Goal: Information Seeking & Learning: Find specific page/section

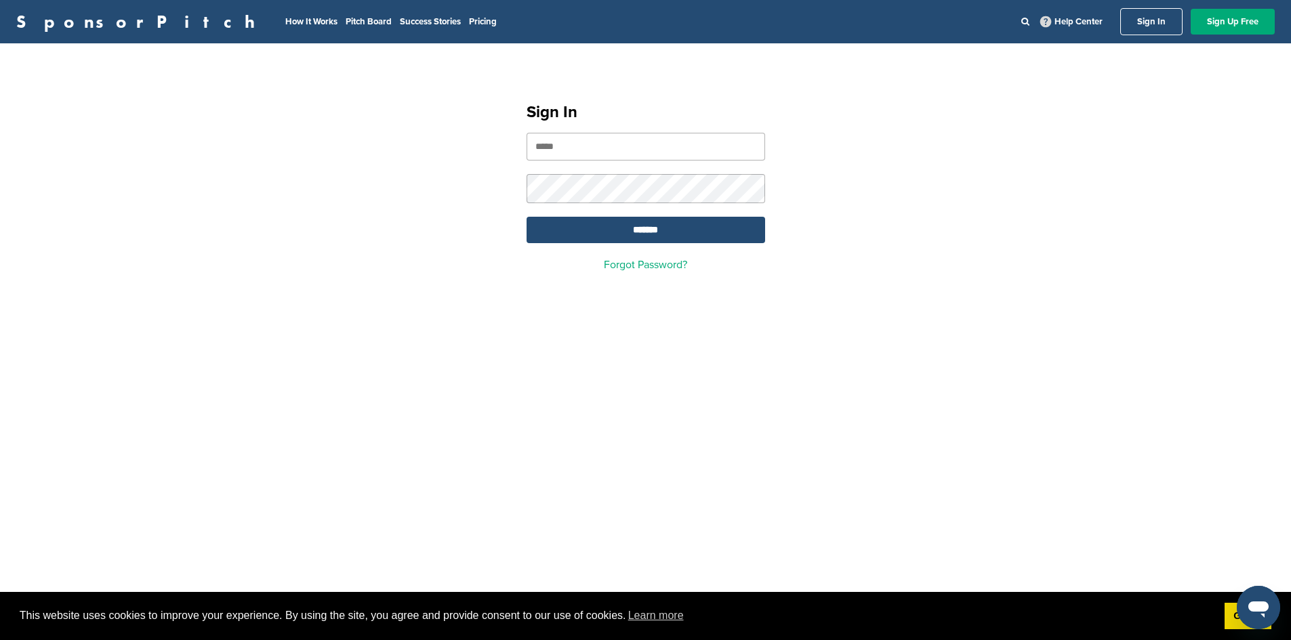
click at [588, 144] on input "email" at bounding box center [646, 147] width 239 height 28
type input "**********"
click at [628, 228] on input "*******" at bounding box center [646, 230] width 239 height 26
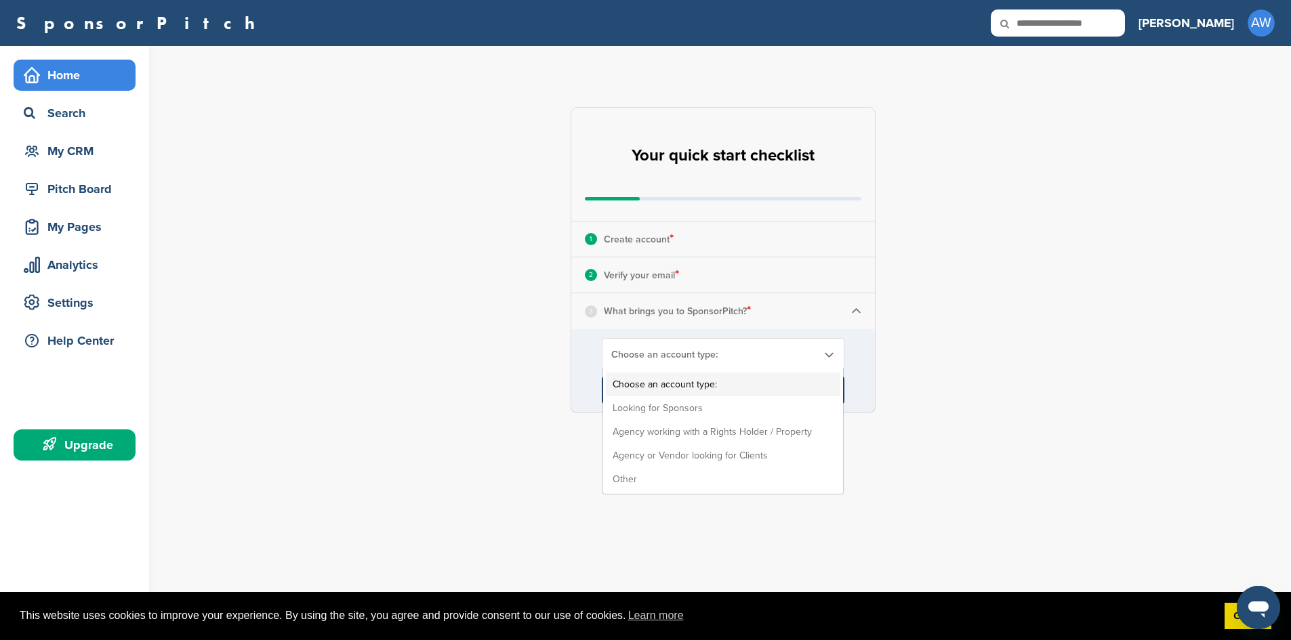
click at [824, 356] on b at bounding box center [829, 355] width 12 height 12
click at [634, 414] on li "Looking for Sponsors" at bounding box center [723, 408] width 235 height 24
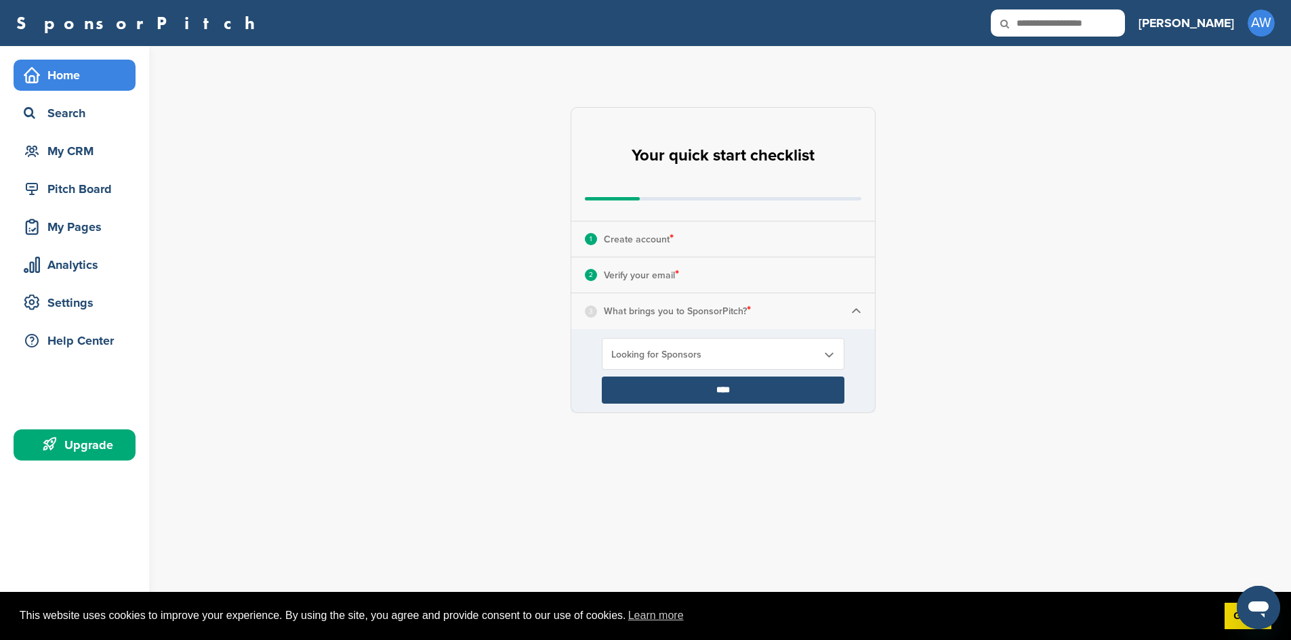
click at [695, 392] on input "****" at bounding box center [723, 390] width 243 height 27
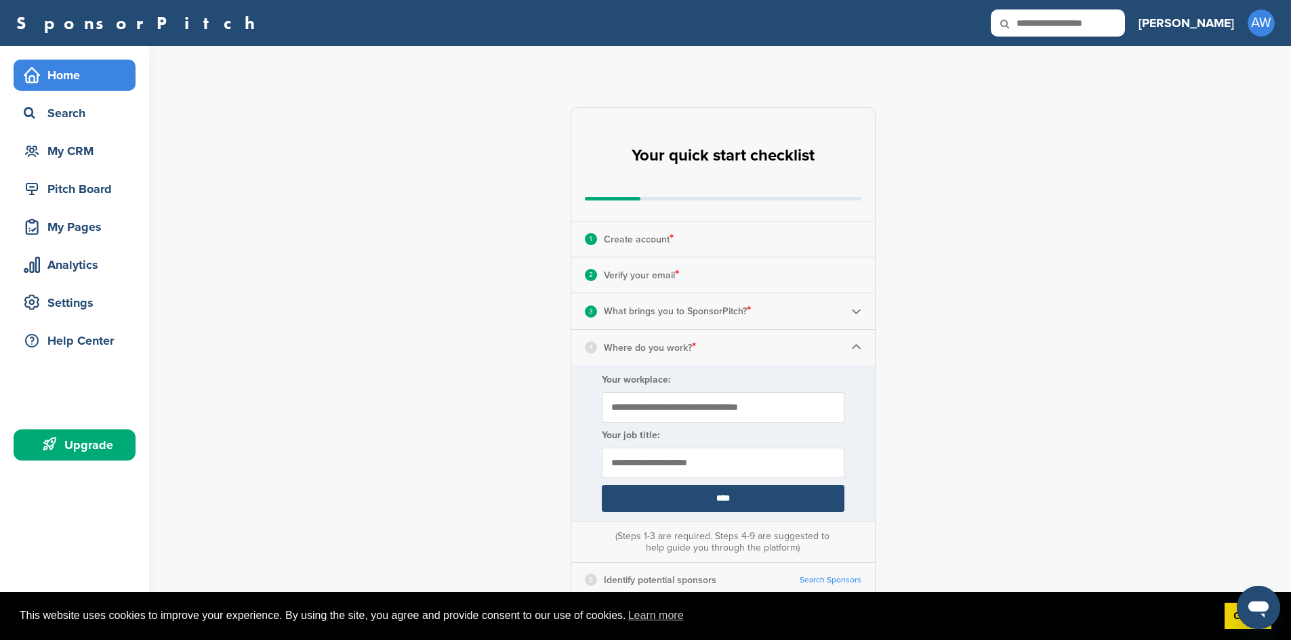
click at [719, 390] on form "Your workplace: Your job title: ****" at bounding box center [723, 443] width 304 height 156
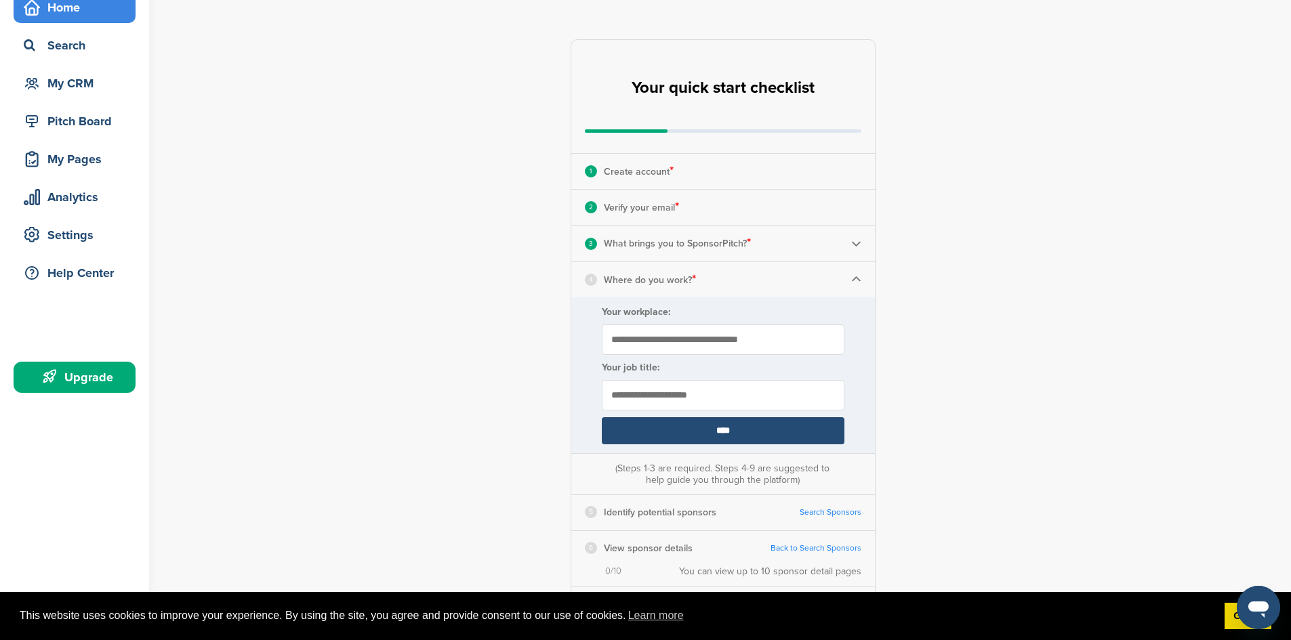
click at [637, 342] on input "Your workplace:" at bounding box center [723, 340] width 243 height 30
type input "**********"
click at [607, 399] on input "text" at bounding box center [723, 395] width 243 height 30
type input "***"
click at [703, 426] on input "****" at bounding box center [723, 430] width 243 height 27
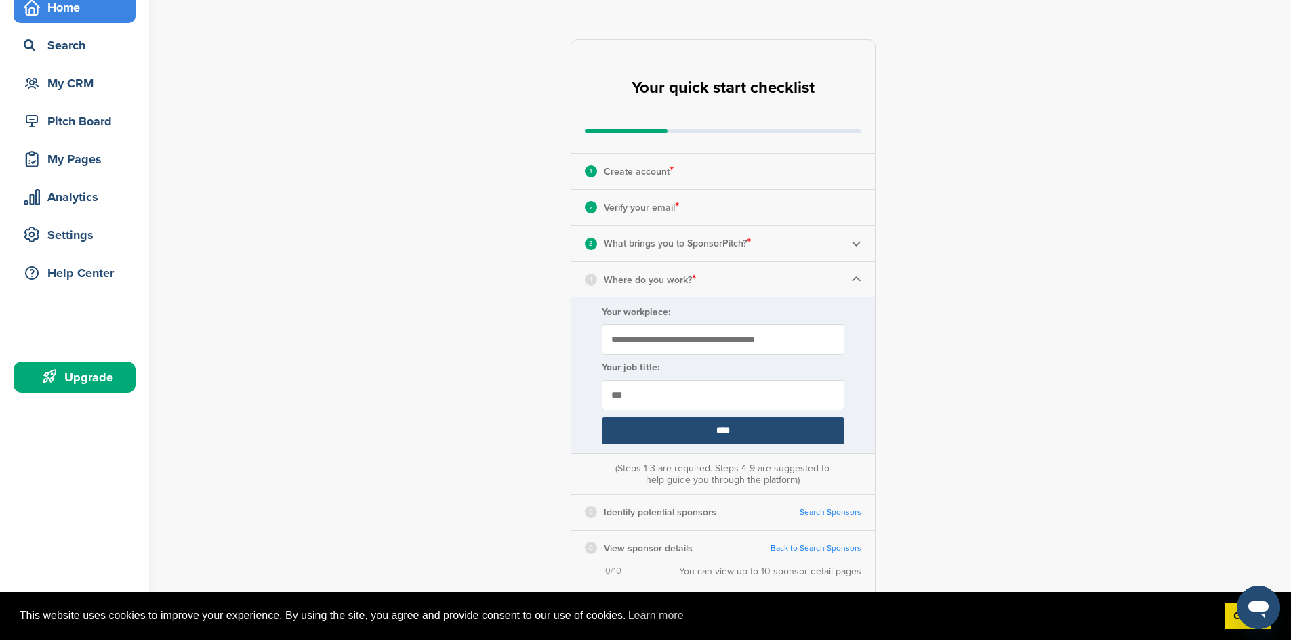
click at [723, 435] on input "****" at bounding box center [723, 430] width 243 height 27
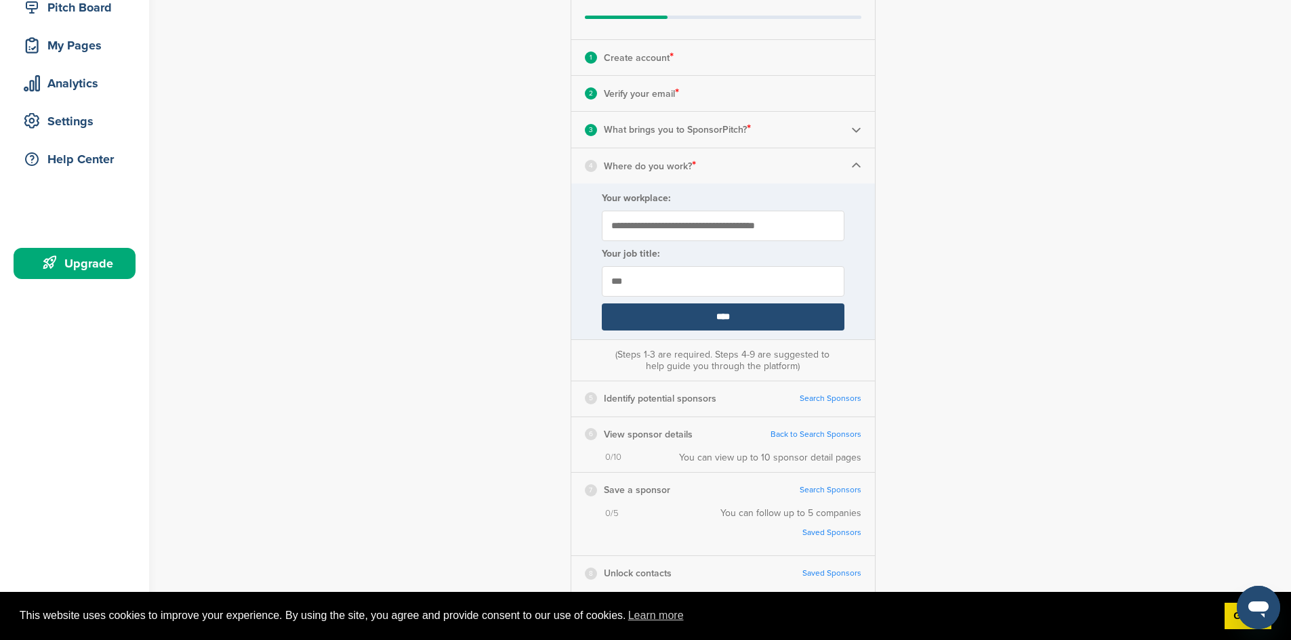
scroll to position [203, 0]
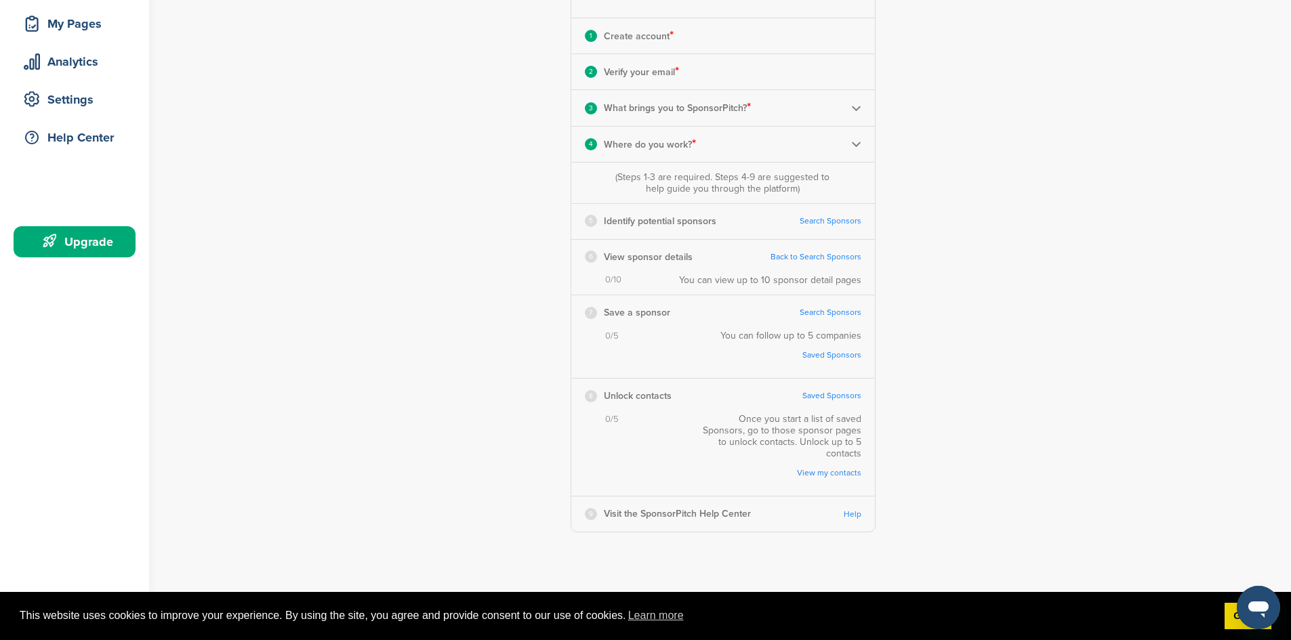
click at [822, 221] on link "Search Sponsors" at bounding box center [831, 221] width 62 height 10
click at [803, 255] on link "Back to Search Sponsors" at bounding box center [816, 257] width 91 height 10
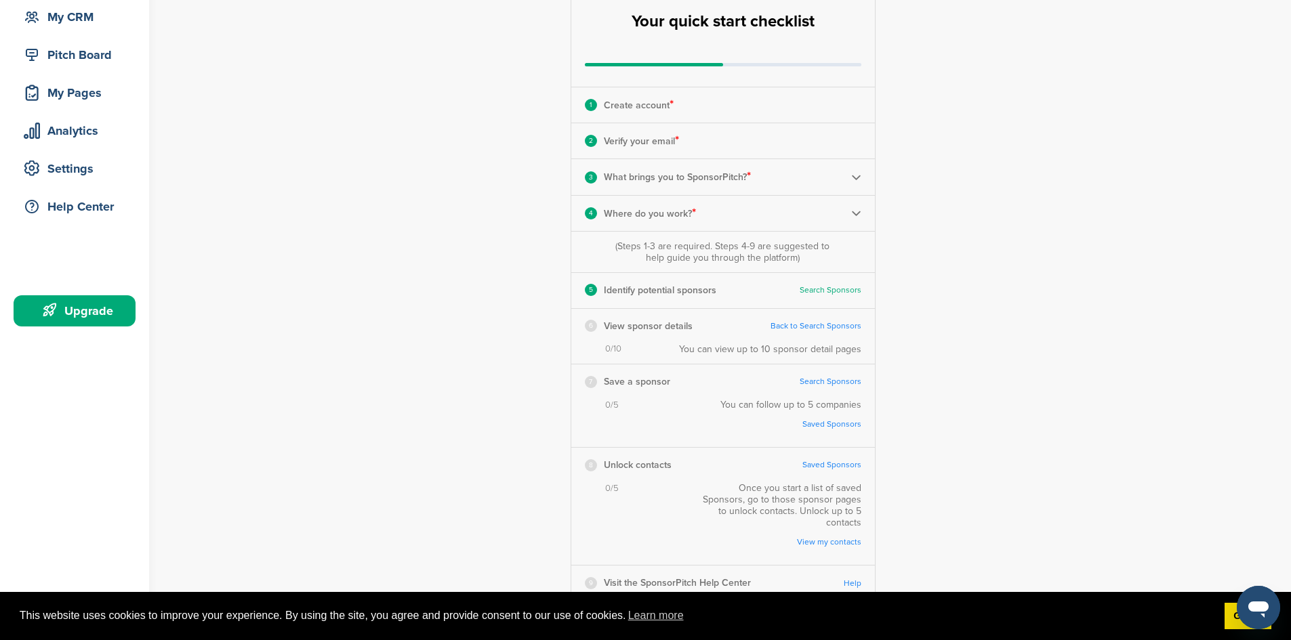
scroll to position [0, 0]
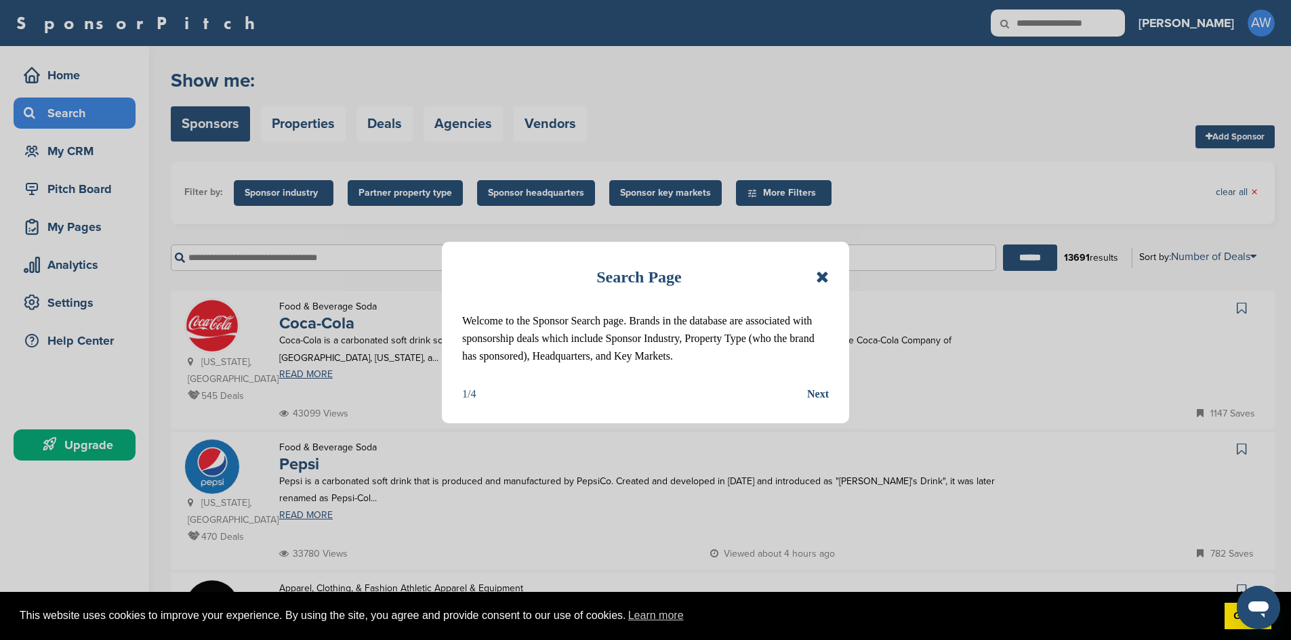
click at [817, 392] on div "Next" at bounding box center [818, 395] width 22 height 18
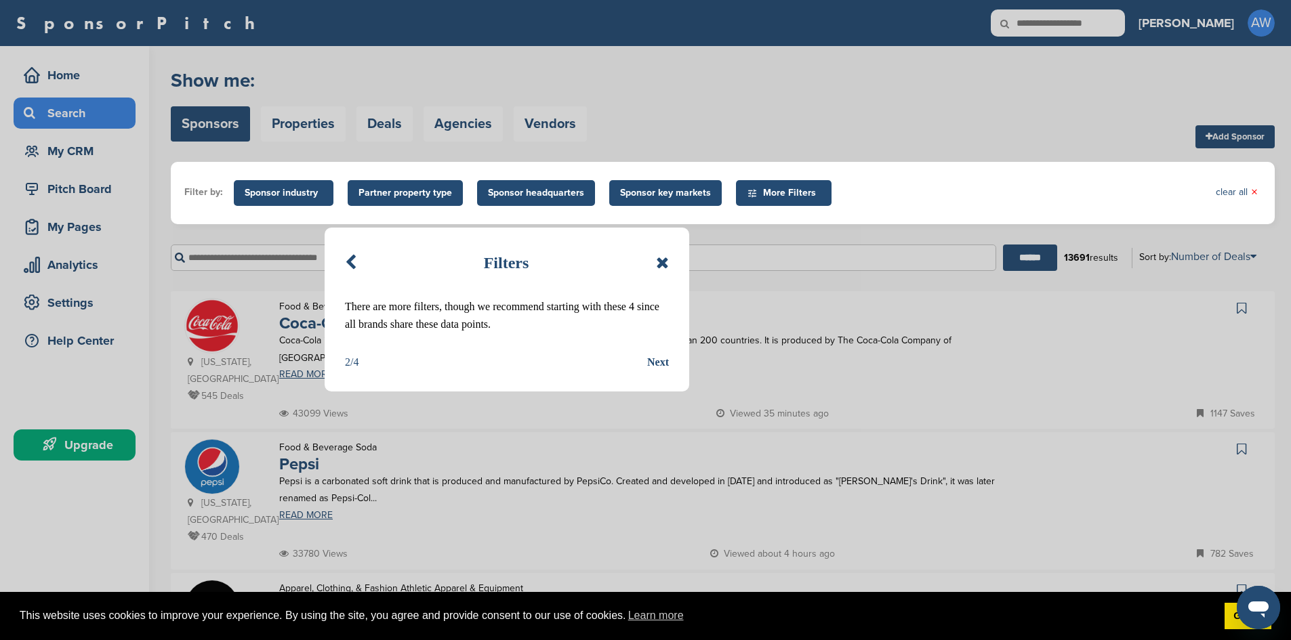
click at [658, 362] on div "Next" at bounding box center [658, 363] width 22 height 18
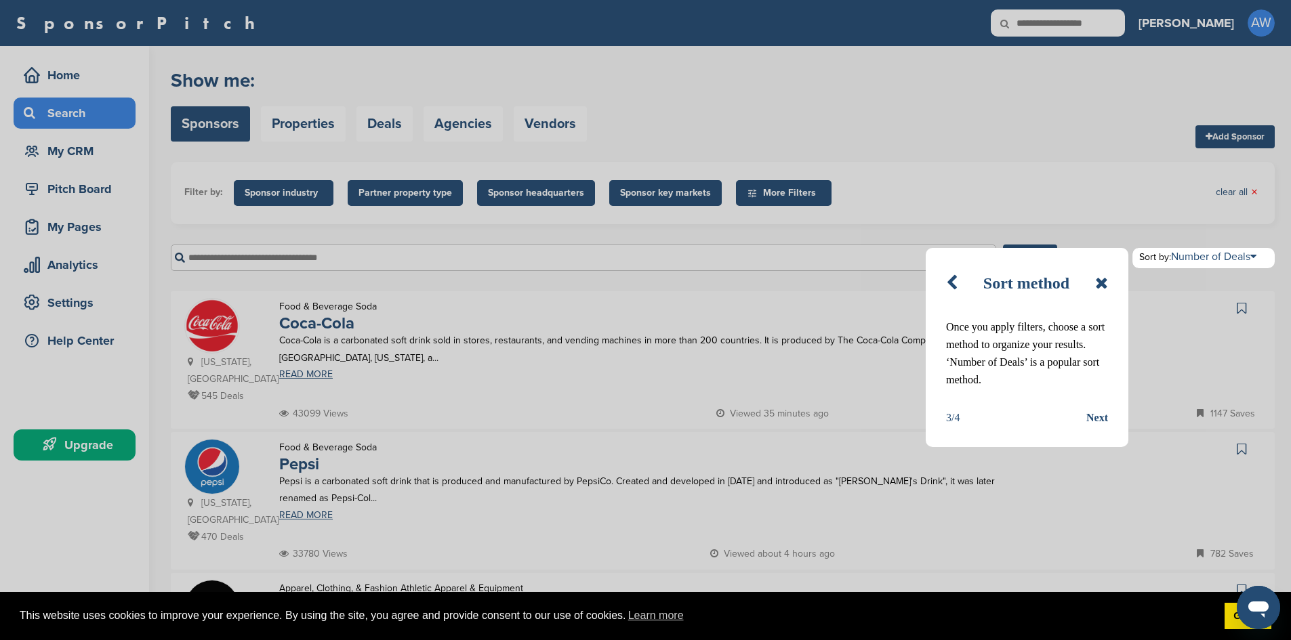
click at [1097, 421] on div "Next" at bounding box center [1097, 418] width 22 height 18
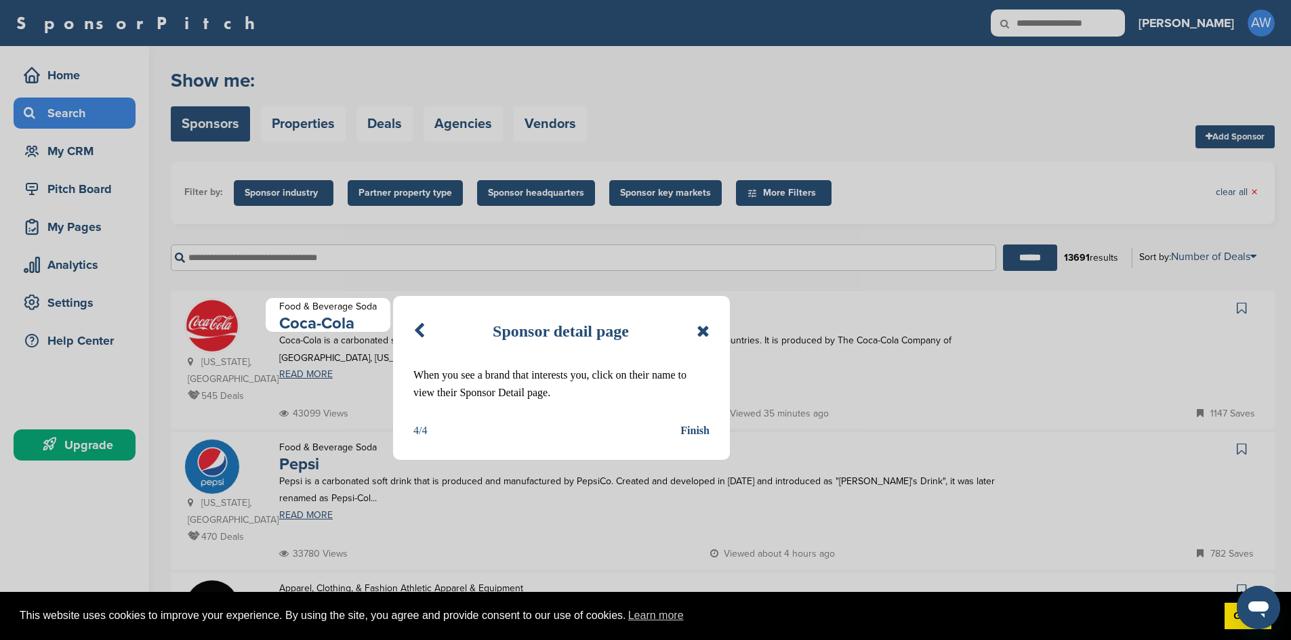
click at [698, 434] on div "Finish" at bounding box center [694, 431] width 29 height 18
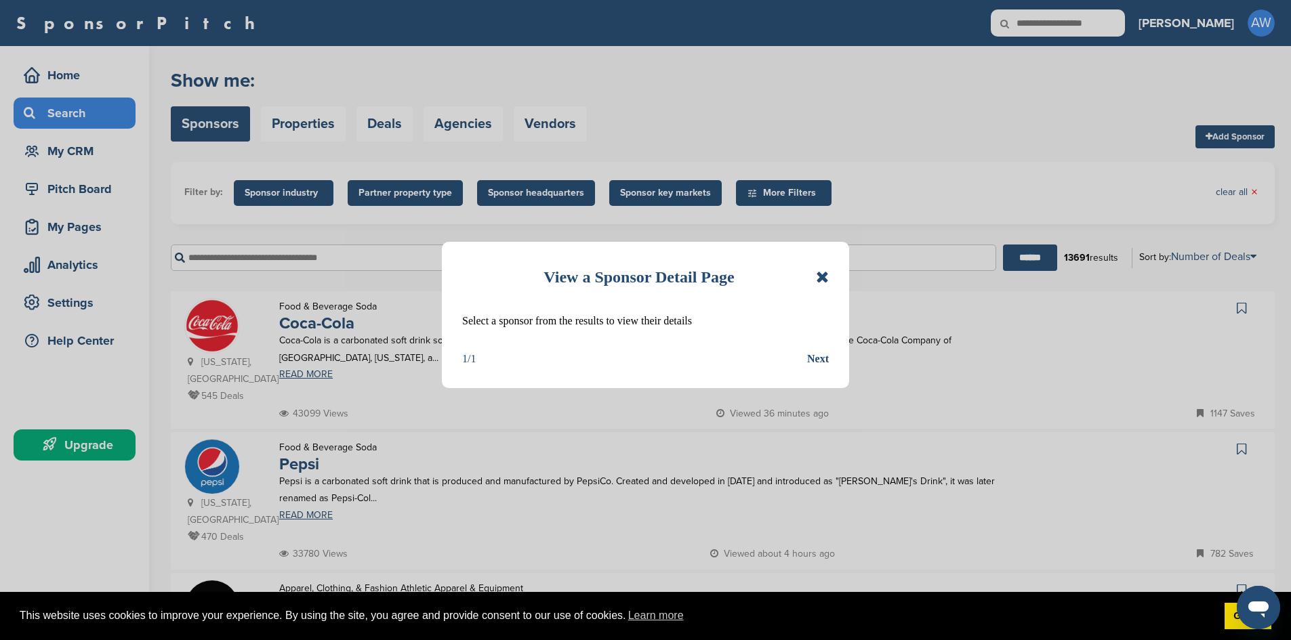
click at [814, 360] on div "Next" at bounding box center [818, 359] width 22 height 18
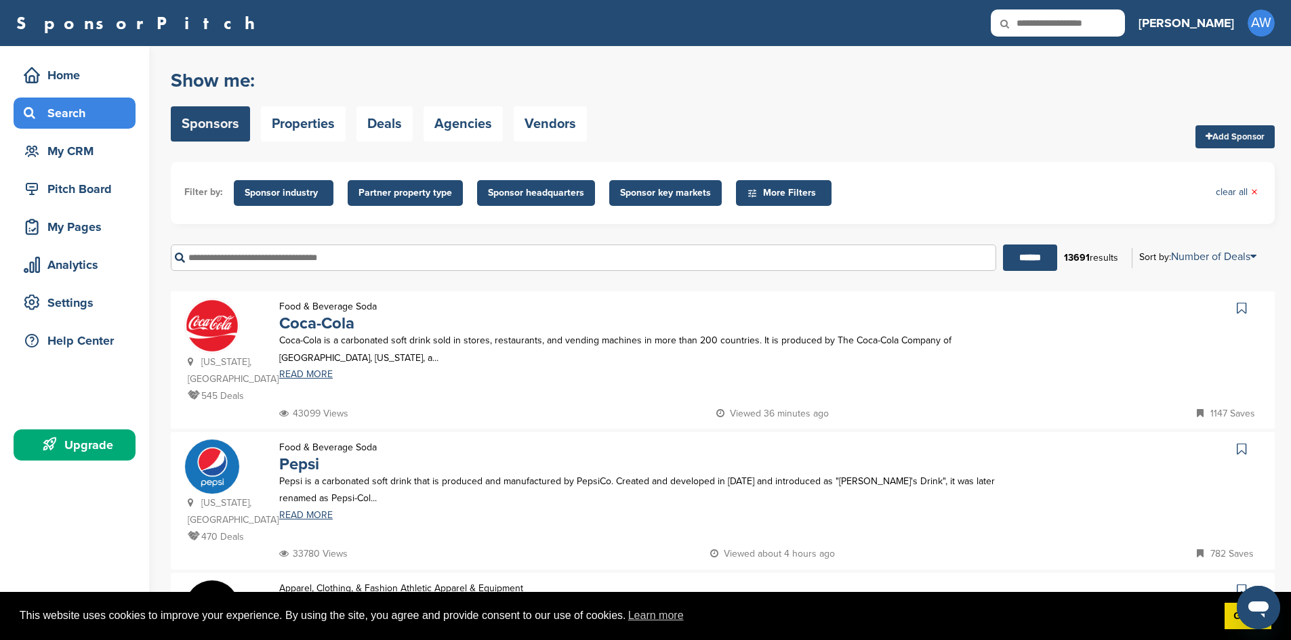
click at [261, 197] on span "Sponsor industry" at bounding box center [284, 193] width 78 height 15
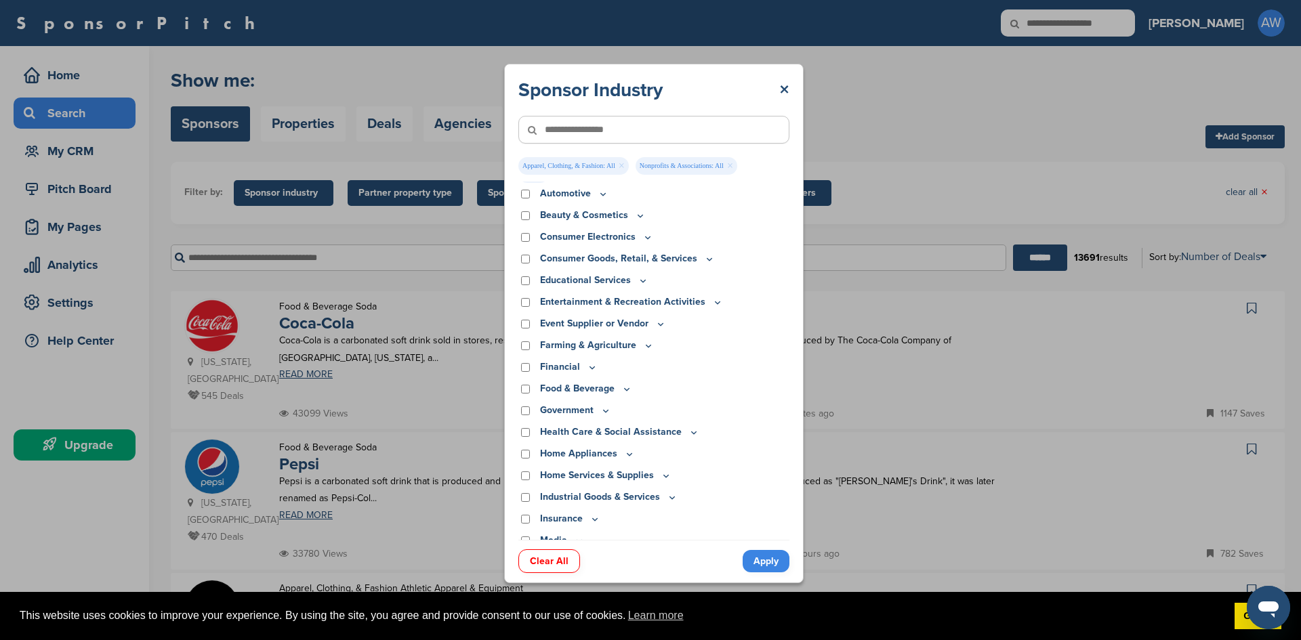
scroll to position [68, 0]
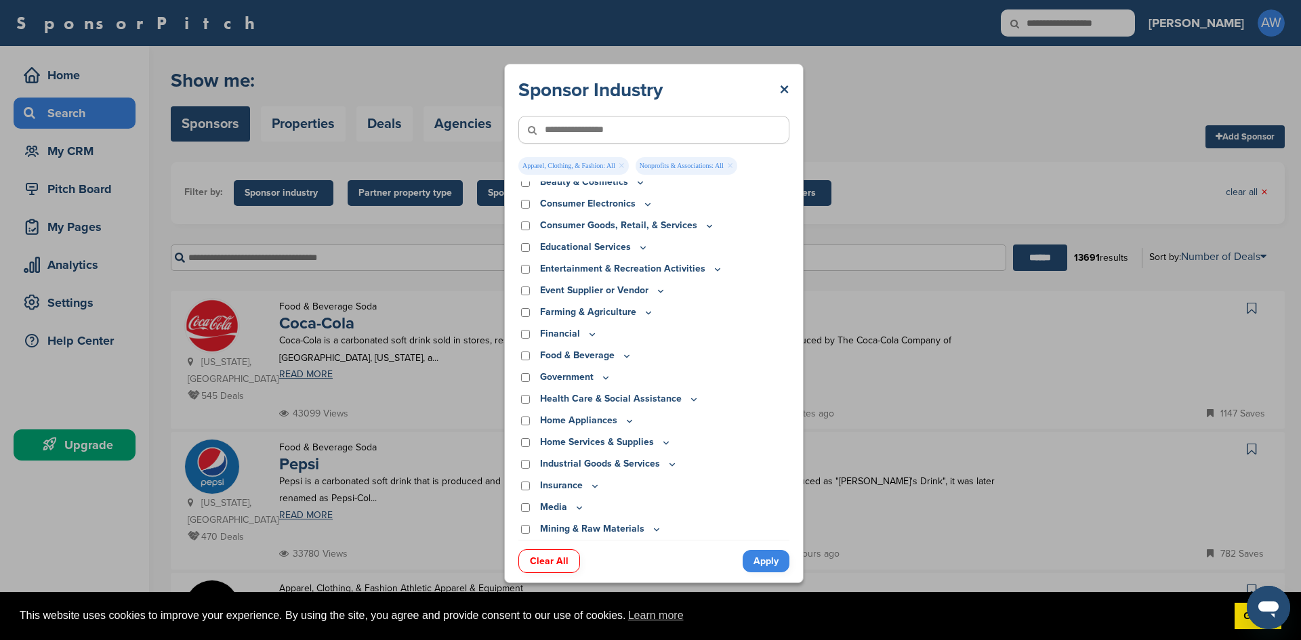
click at [521, 247] on div "Educational Services" at bounding box center [653, 247] width 271 height 15
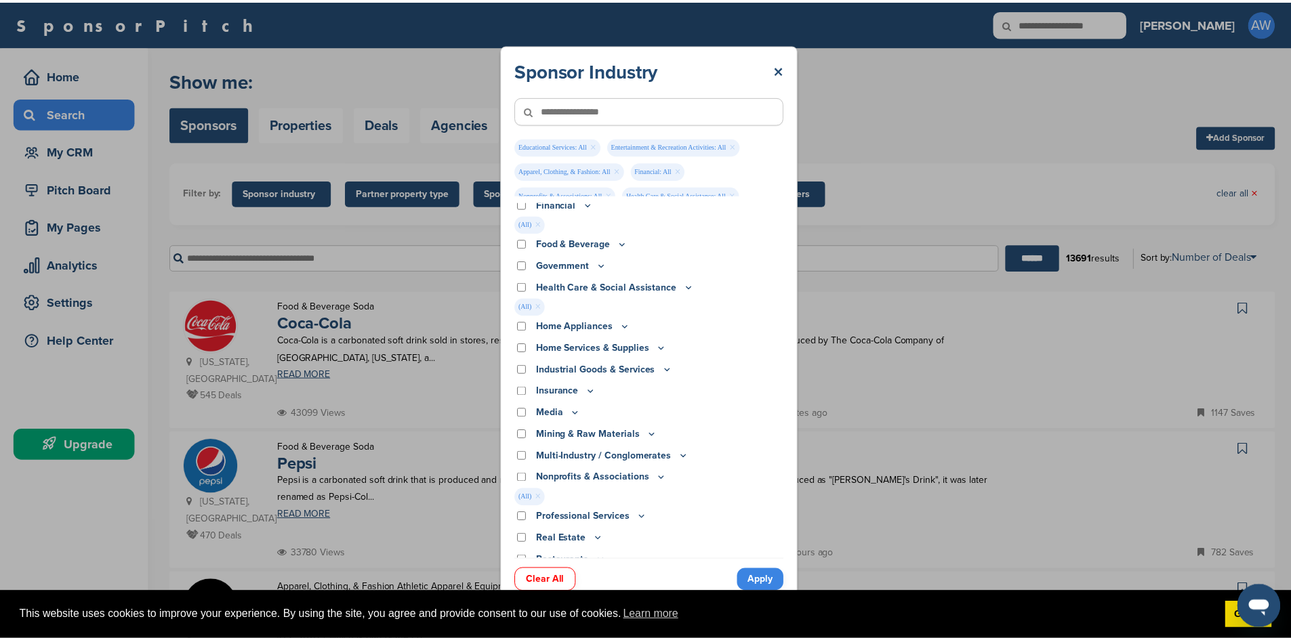
scroll to position [237, 0]
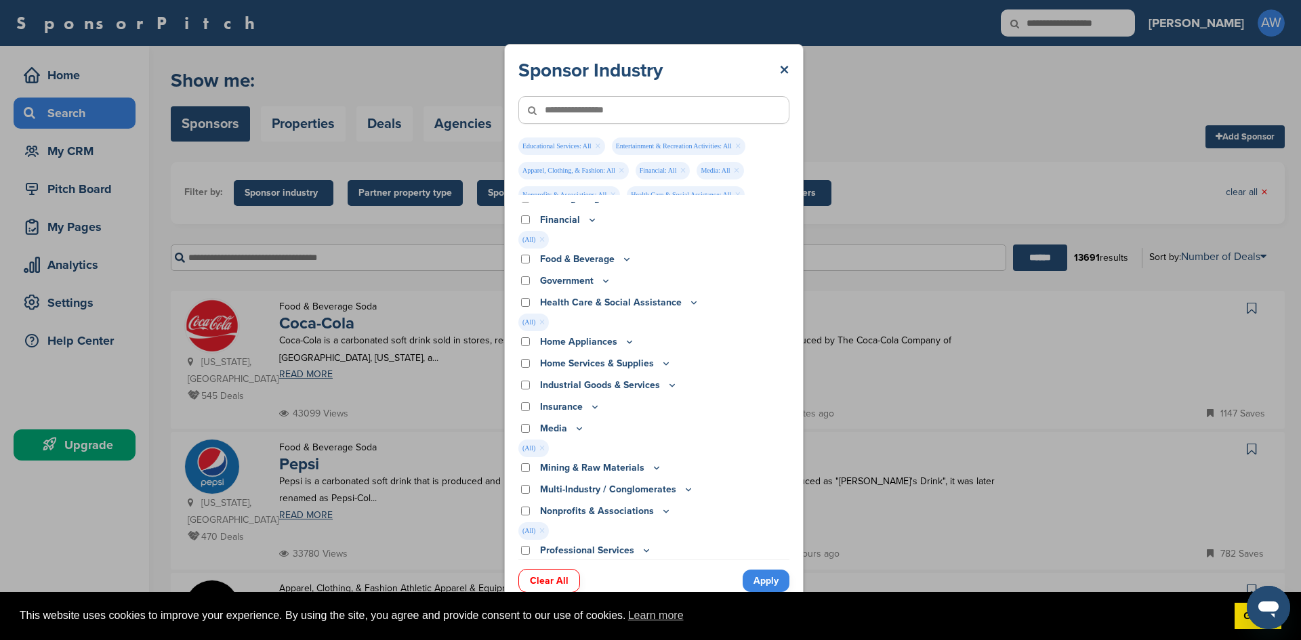
click at [763, 580] on link "Apply" at bounding box center [766, 581] width 47 height 22
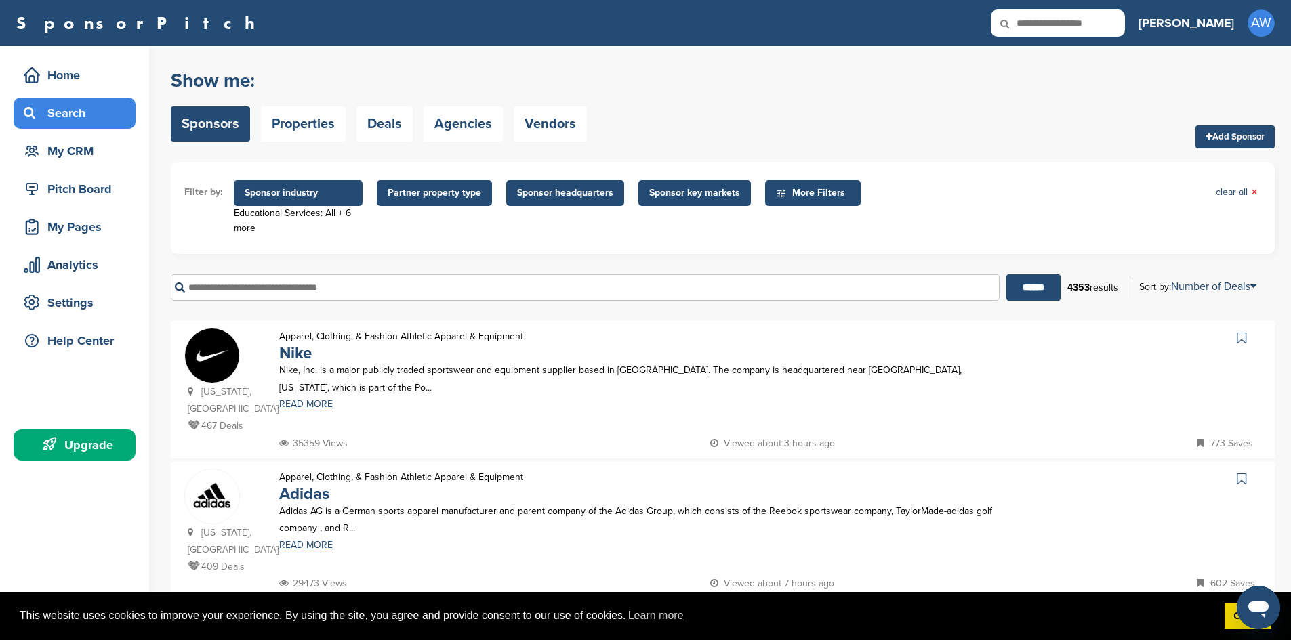
click at [440, 190] on span "Partner property type" at bounding box center [435, 193] width 94 height 15
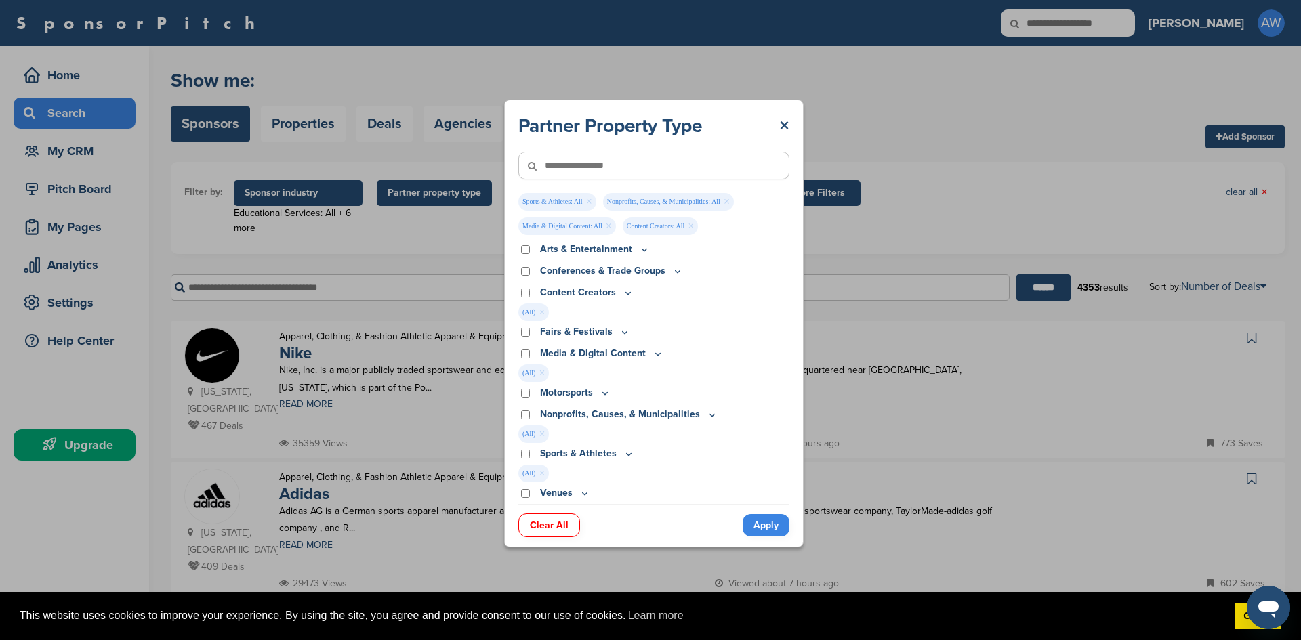
click at [769, 531] on link "Apply" at bounding box center [766, 525] width 47 height 22
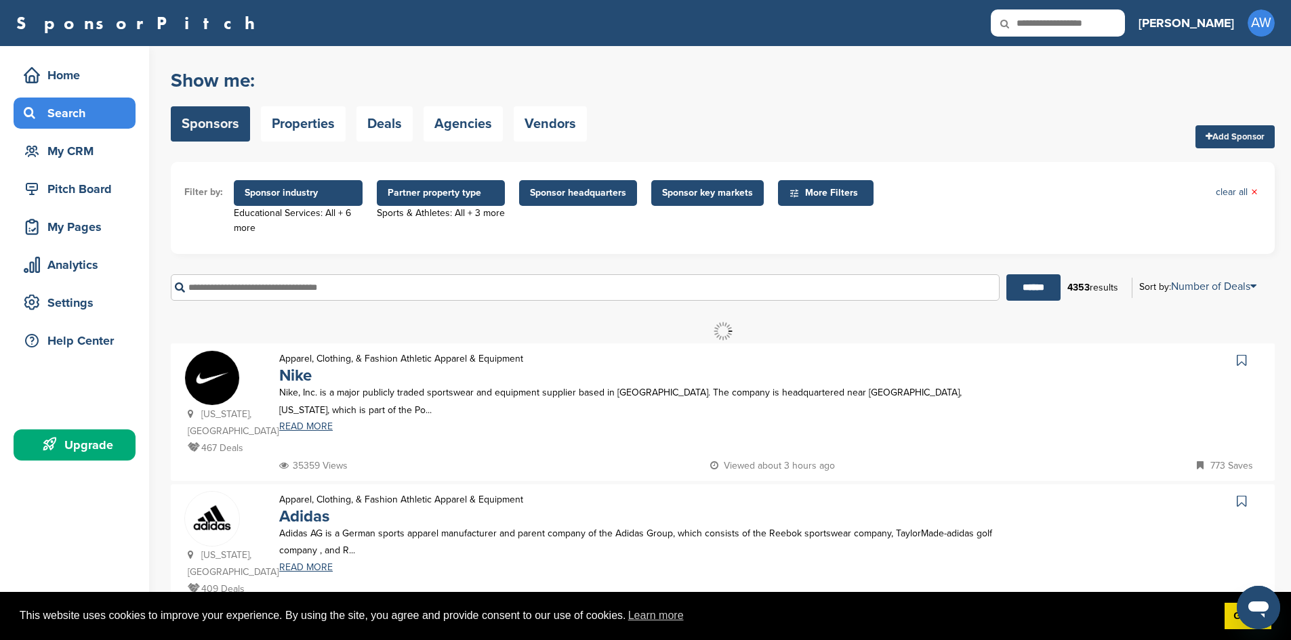
click at [569, 195] on span "Sponsor headquarters" at bounding box center [578, 193] width 96 height 15
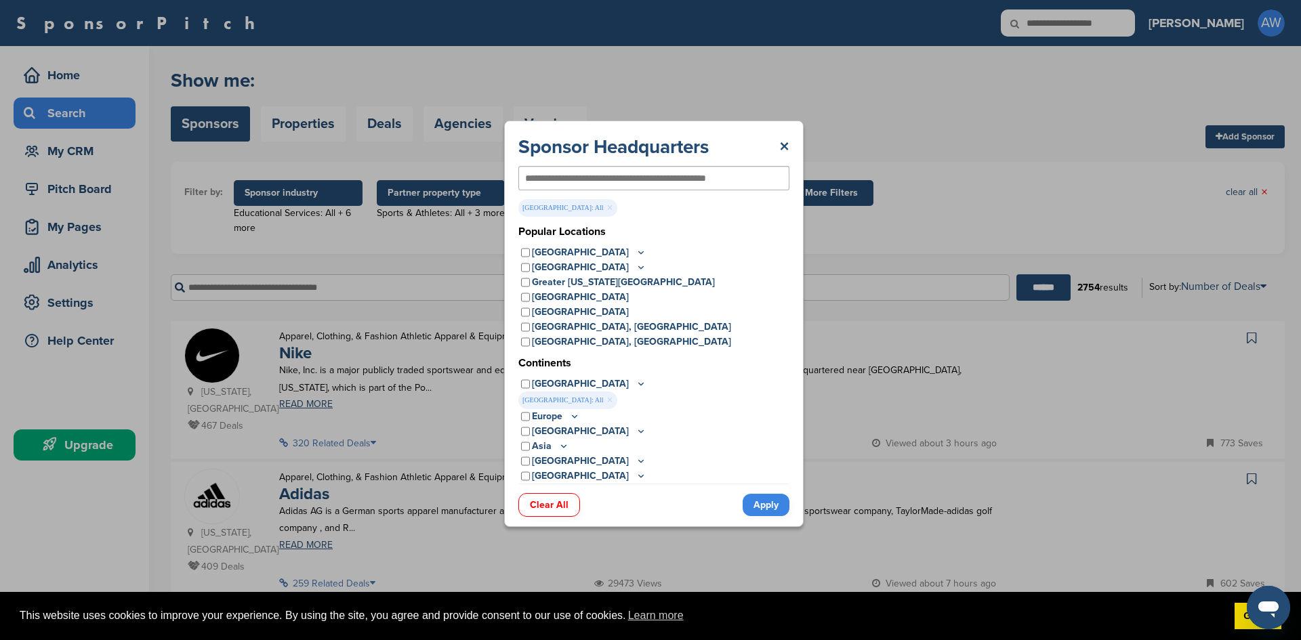
click at [767, 506] on link "Apply" at bounding box center [766, 505] width 47 height 22
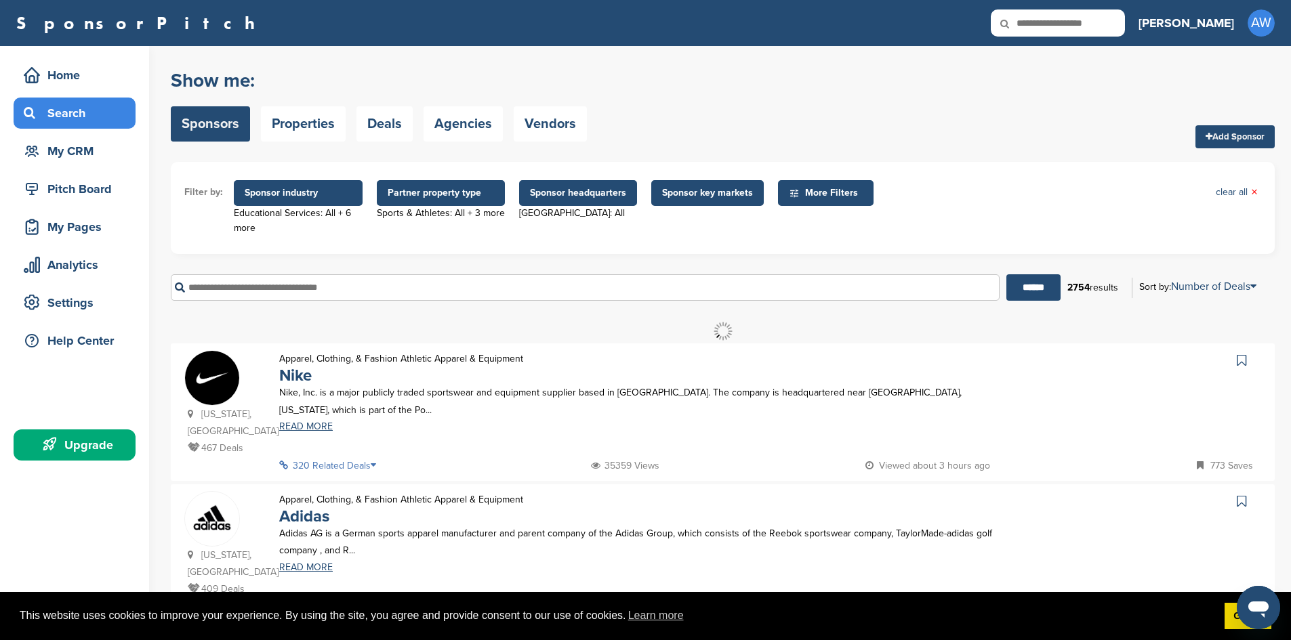
click at [697, 192] on span "Sponsor key markets" at bounding box center [707, 193] width 91 height 15
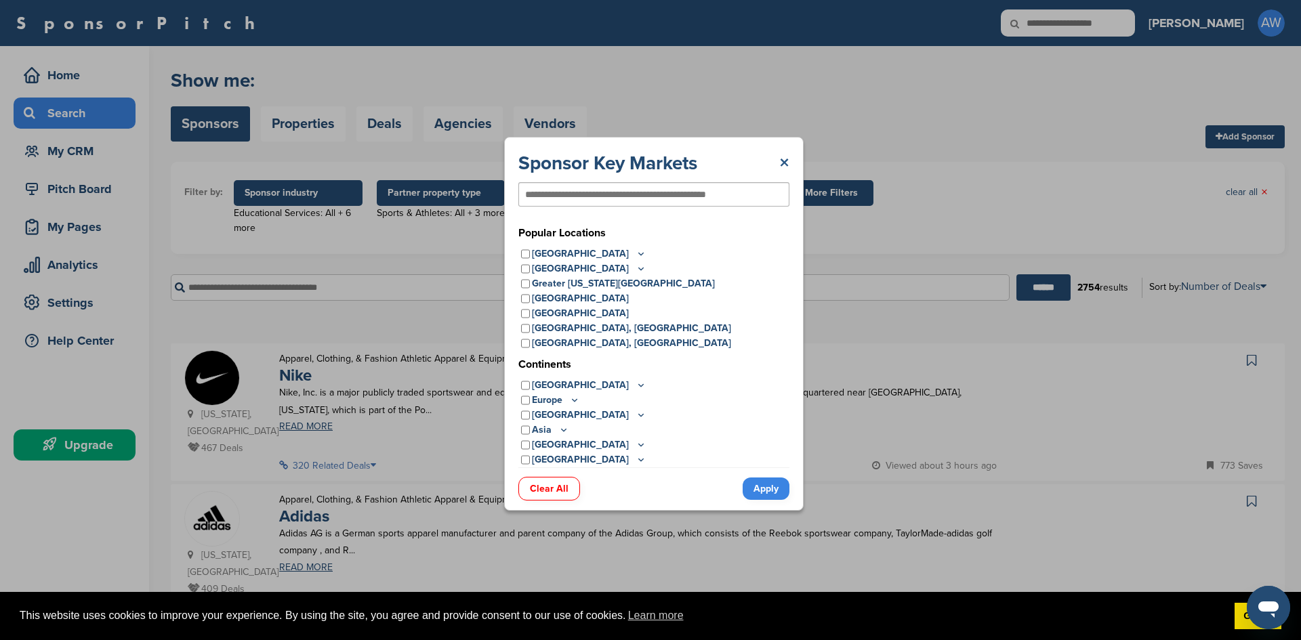
click at [780, 163] on link "×" at bounding box center [784, 163] width 10 height 24
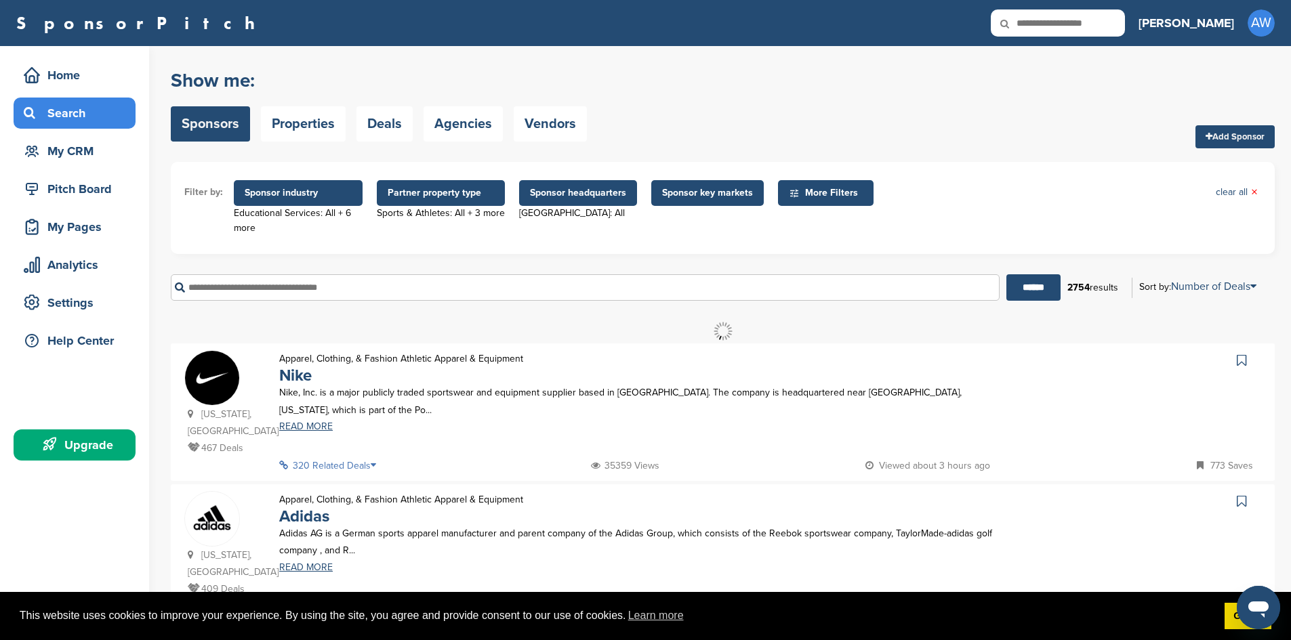
click at [811, 188] on span "More Filters" at bounding box center [828, 193] width 78 height 15
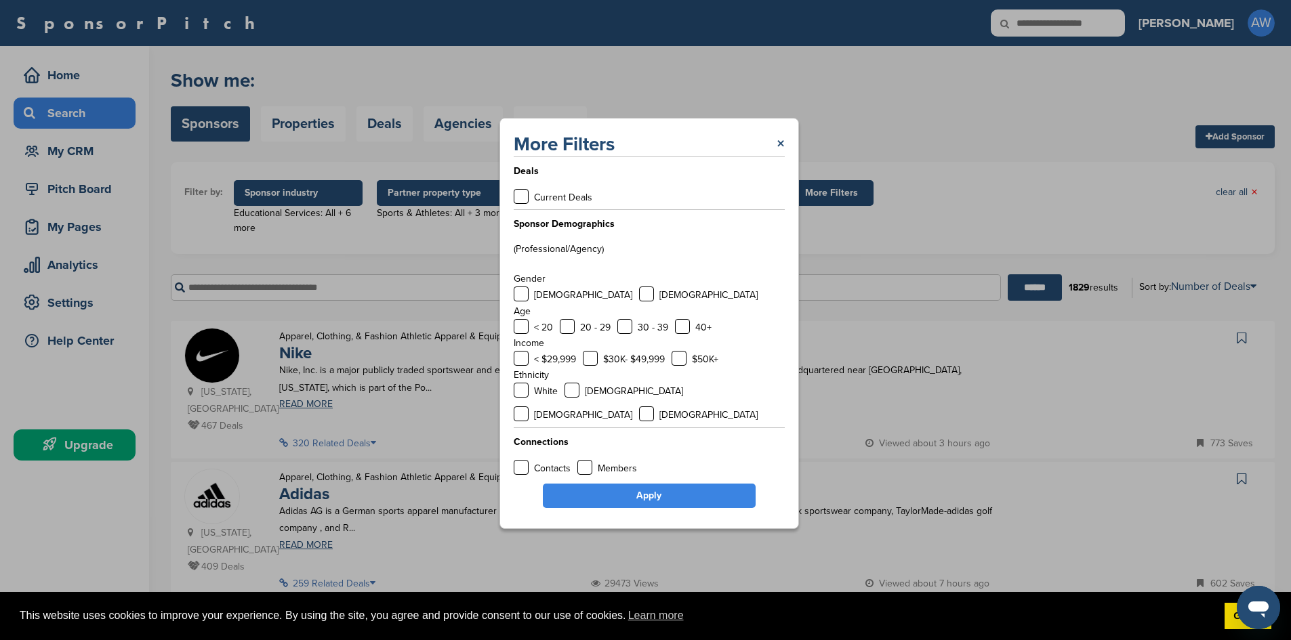
click at [773, 151] on div "More Filters ×" at bounding box center [649, 144] width 271 height 24
click at [779, 154] on link "×" at bounding box center [781, 144] width 8 height 24
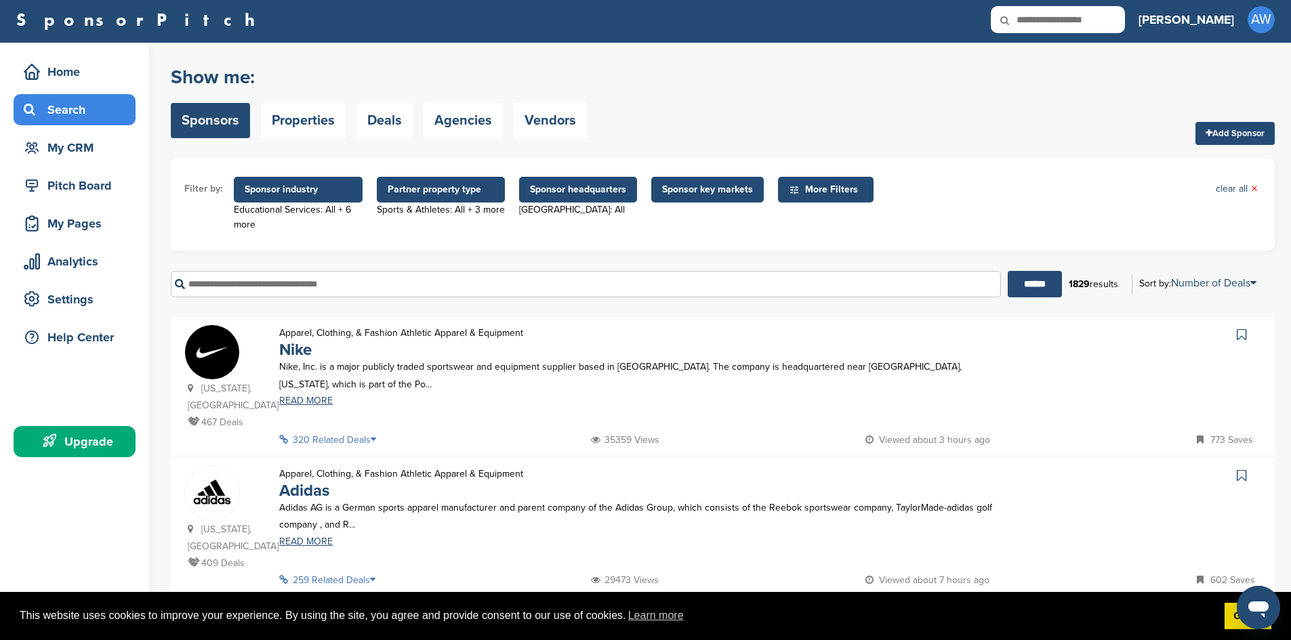
scroll to position [0, 0]
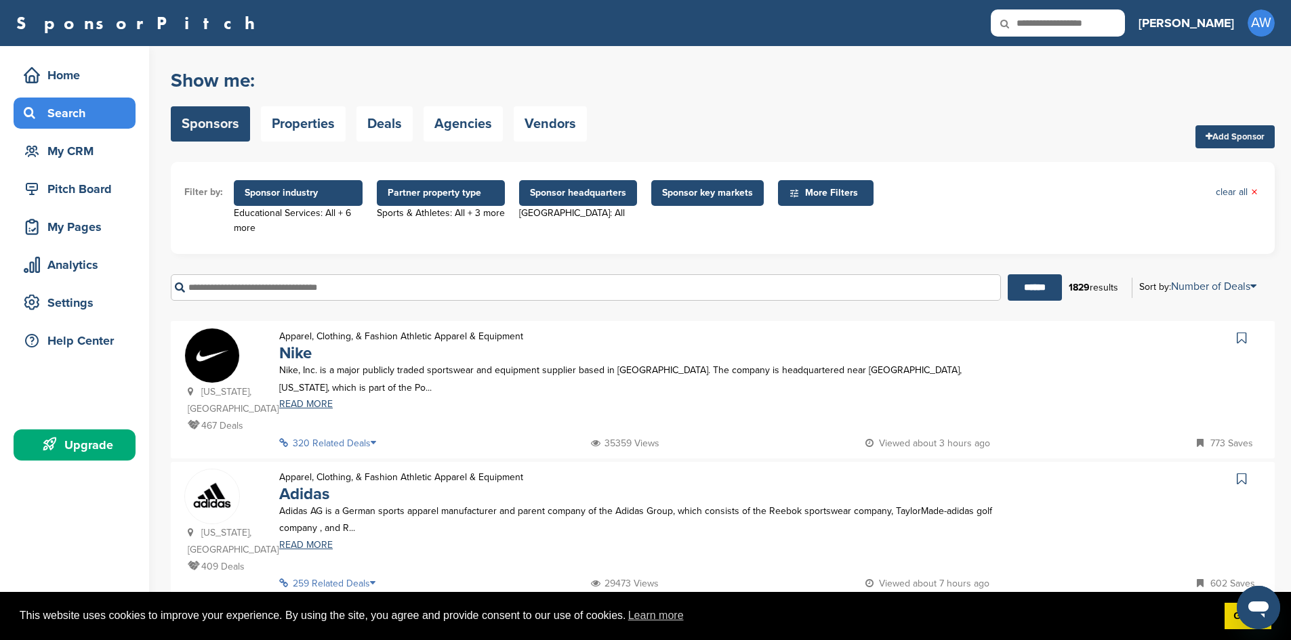
click at [696, 194] on span "Sponsor key markets" at bounding box center [707, 193] width 91 height 15
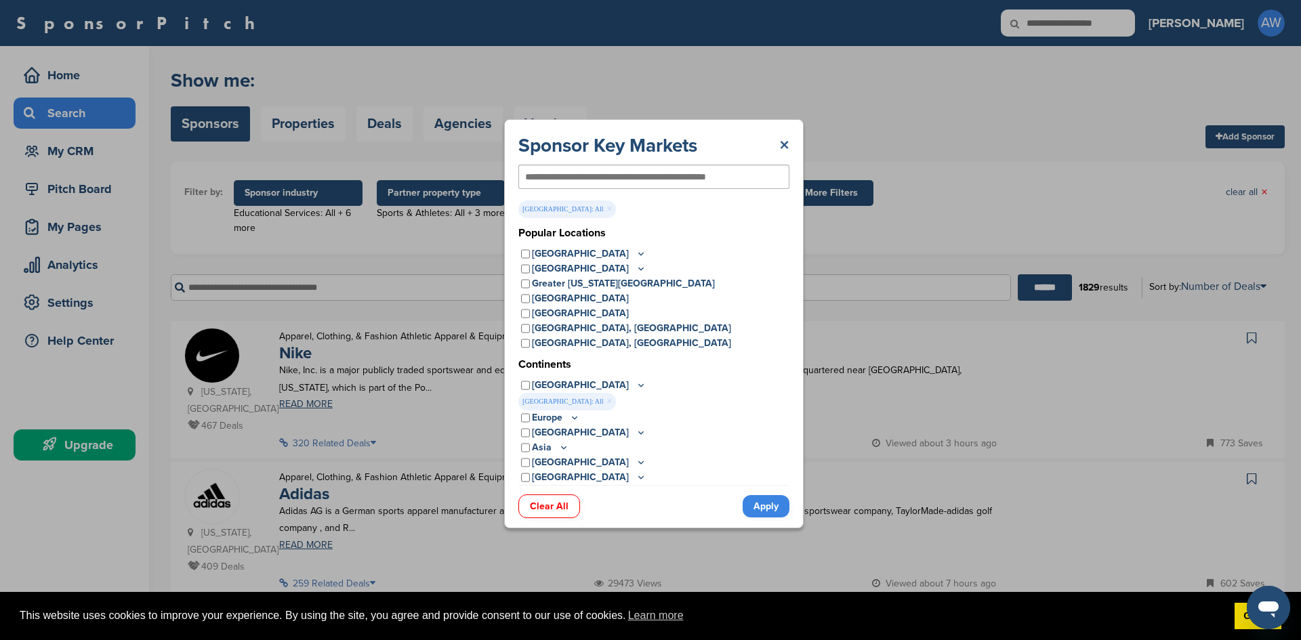
click at [783, 147] on link "×" at bounding box center [784, 146] width 10 height 24
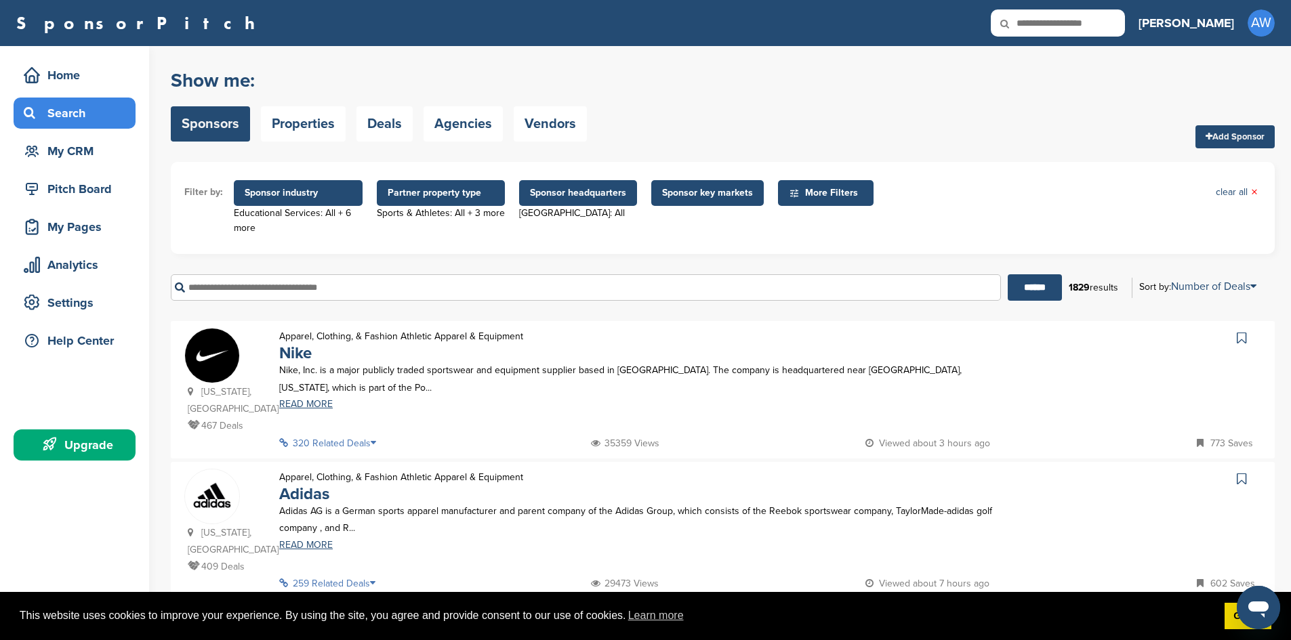
click at [826, 193] on span "More Filters" at bounding box center [828, 193] width 78 height 15
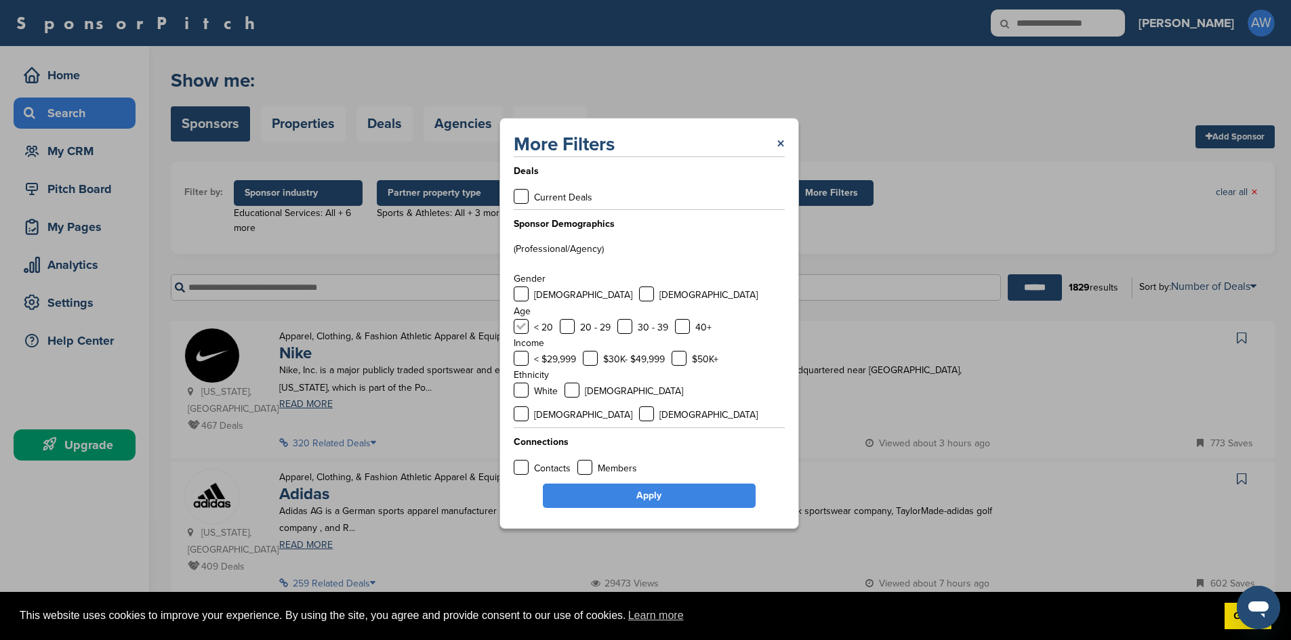
click at [522, 334] on label at bounding box center [521, 326] width 15 height 15
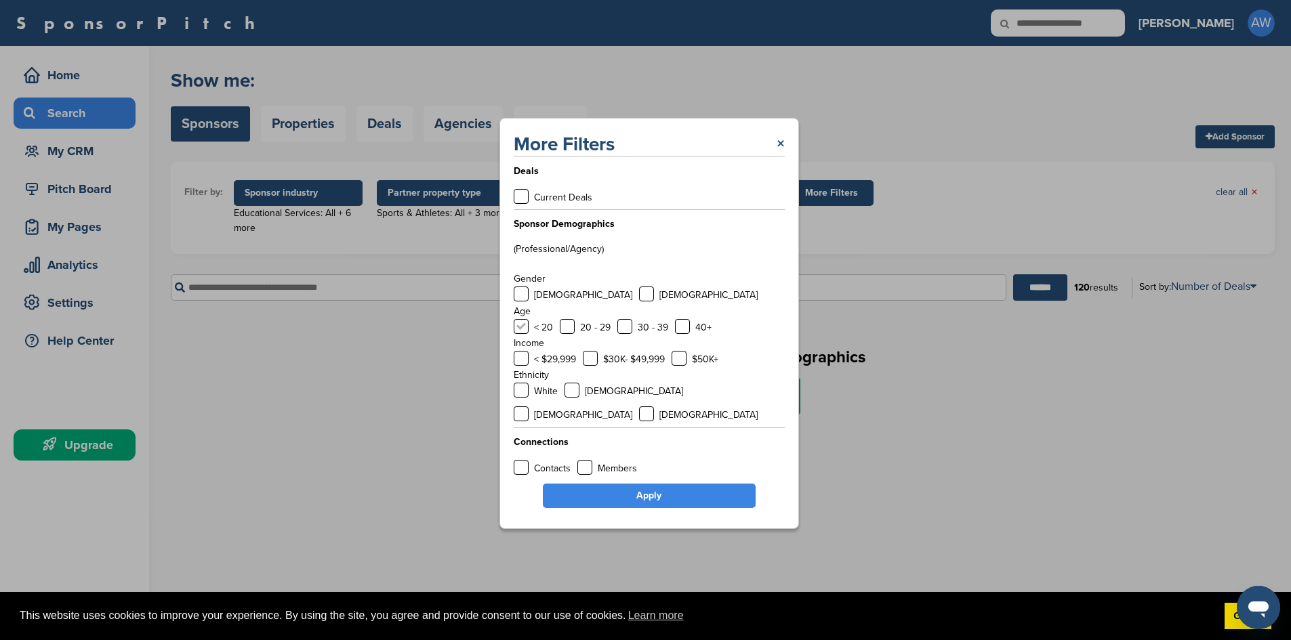
click at [525, 334] on label at bounding box center [521, 326] width 15 height 15
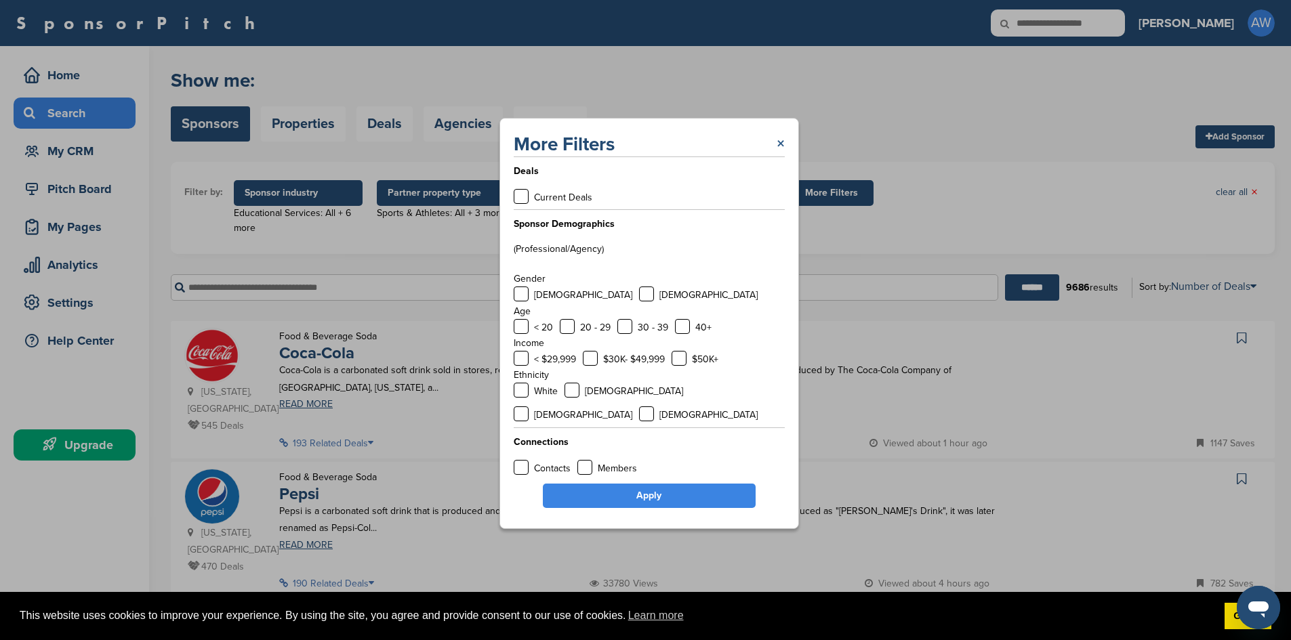
click at [779, 157] on link "×" at bounding box center [781, 144] width 8 height 24
